Goal: Information Seeking & Learning: Learn about a topic

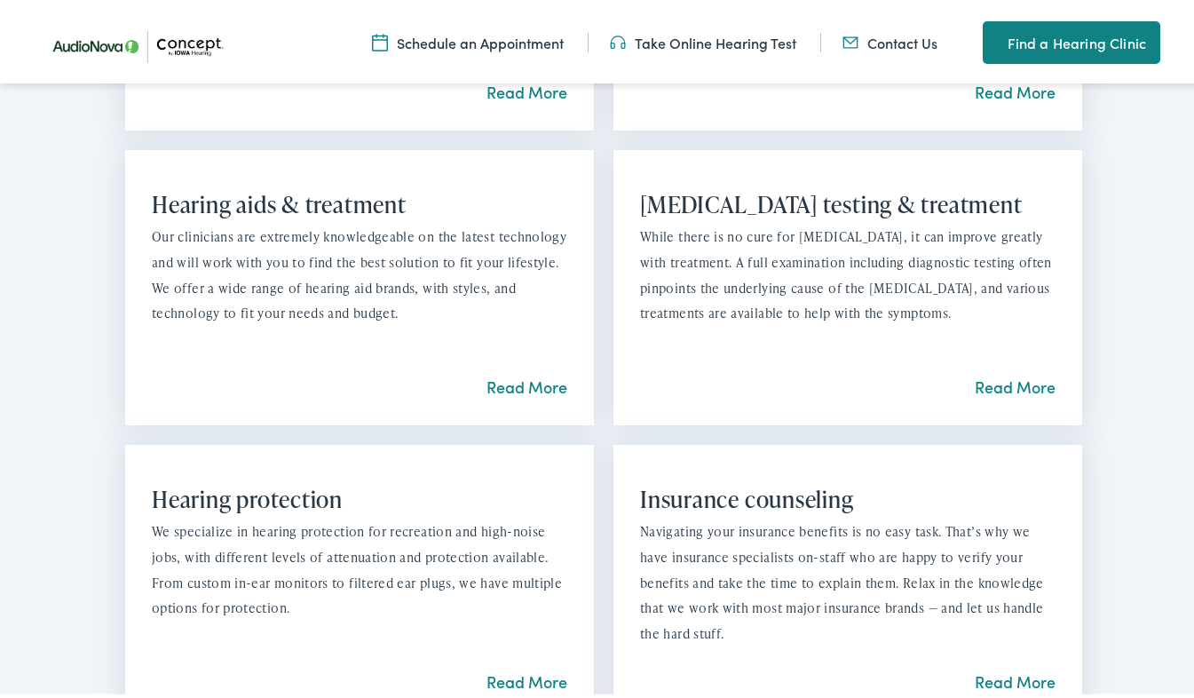
scroll to position [1498, 0]
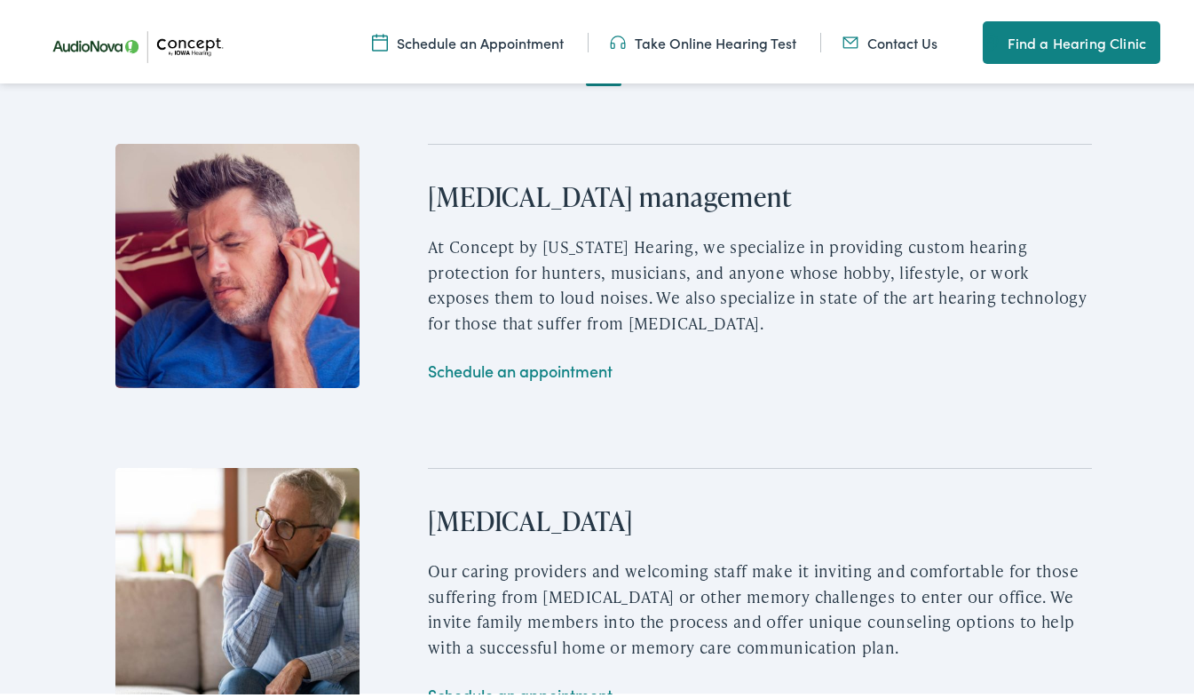
click at [1153, 569] on div "Additional Clinic Details [MEDICAL_DATA] management At Concept by [US_STATE] He…" at bounding box center [603, 387] width 1207 height 928
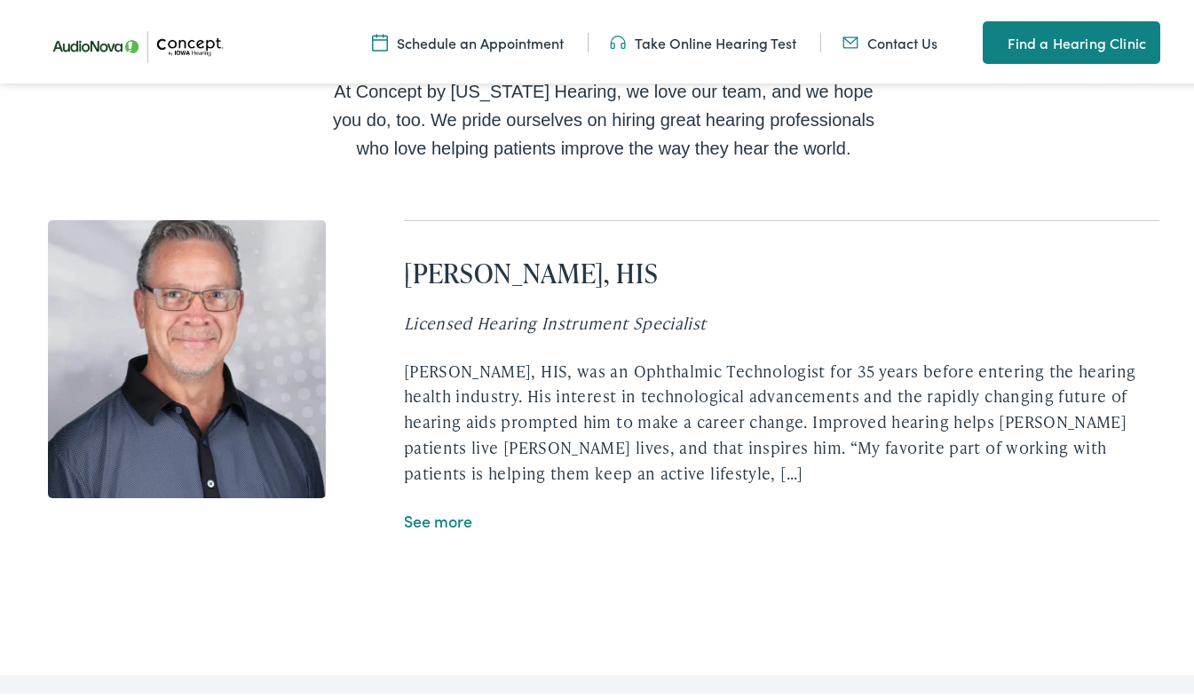
scroll to position [3287, 0]
click at [436, 523] on link "See more" at bounding box center [438, 517] width 68 height 22
click at [439, 525] on link "See more" at bounding box center [438, 517] width 68 height 22
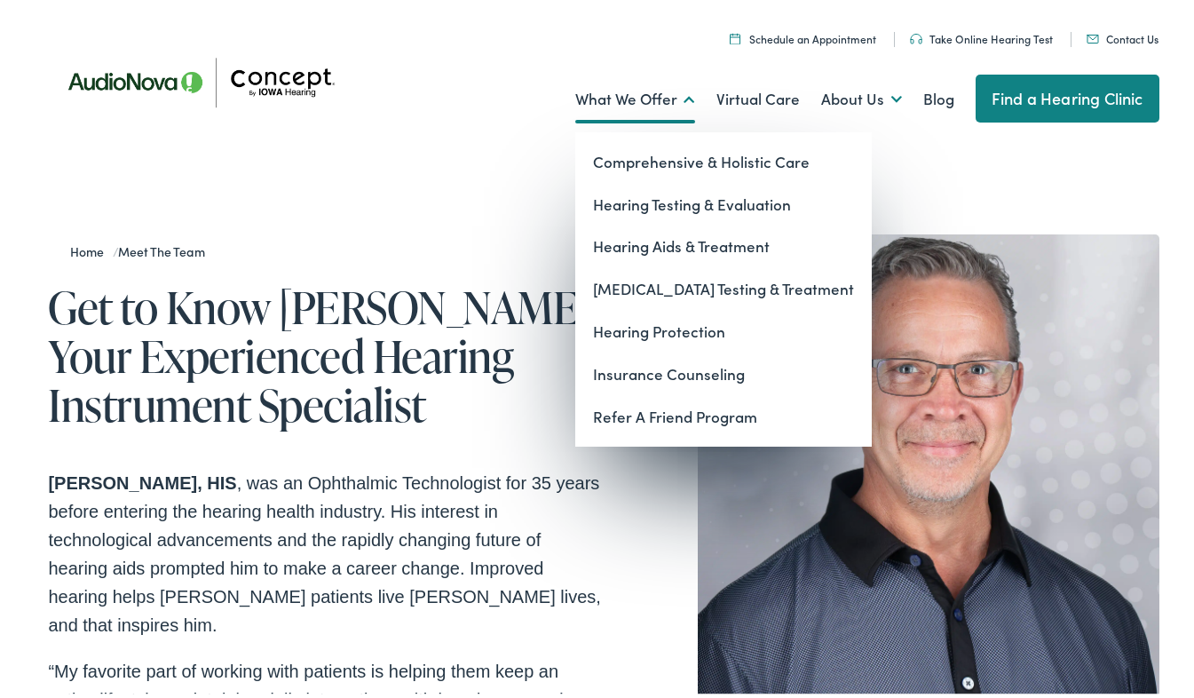
click at [652, 92] on link "What We Offer" at bounding box center [635, 96] width 120 height 66
